Goal: Transaction & Acquisition: Register for event/course

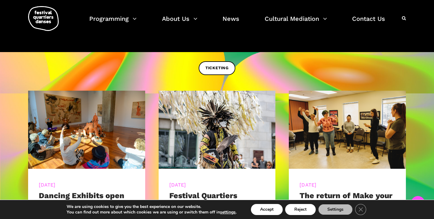
scroll to position [233, 0]
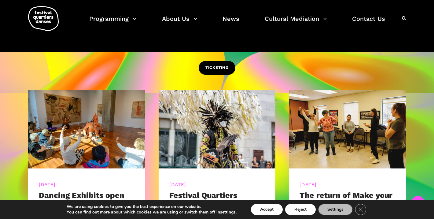
click at [207, 72] on link "TICKETING" at bounding box center [217, 68] width 37 height 14
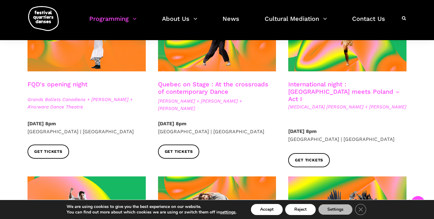
scroll to position [201, 0]
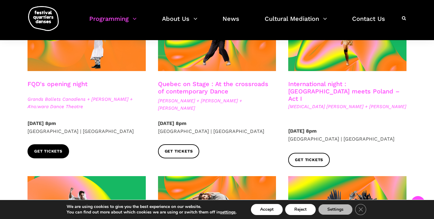
click at [37, 145] on link "Get tickets" at bounding box center [49, 151] width 42 height 14
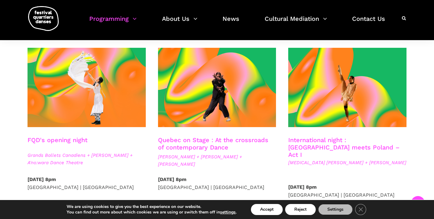
scroll to position [0, 0]
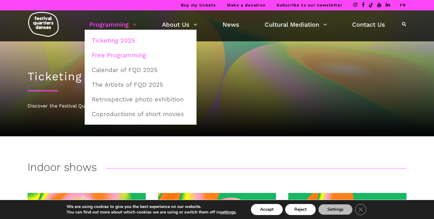
click at [120, 55] on link "Free Programming" at bounding box center [140, 55] width 105 height 14
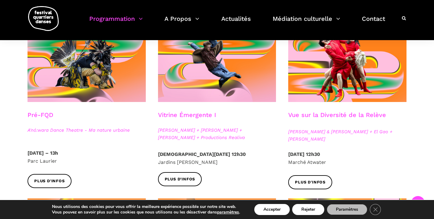
scroll to position [34, 0]
